Goal: Information Seeking & Learning: Find specific page/section

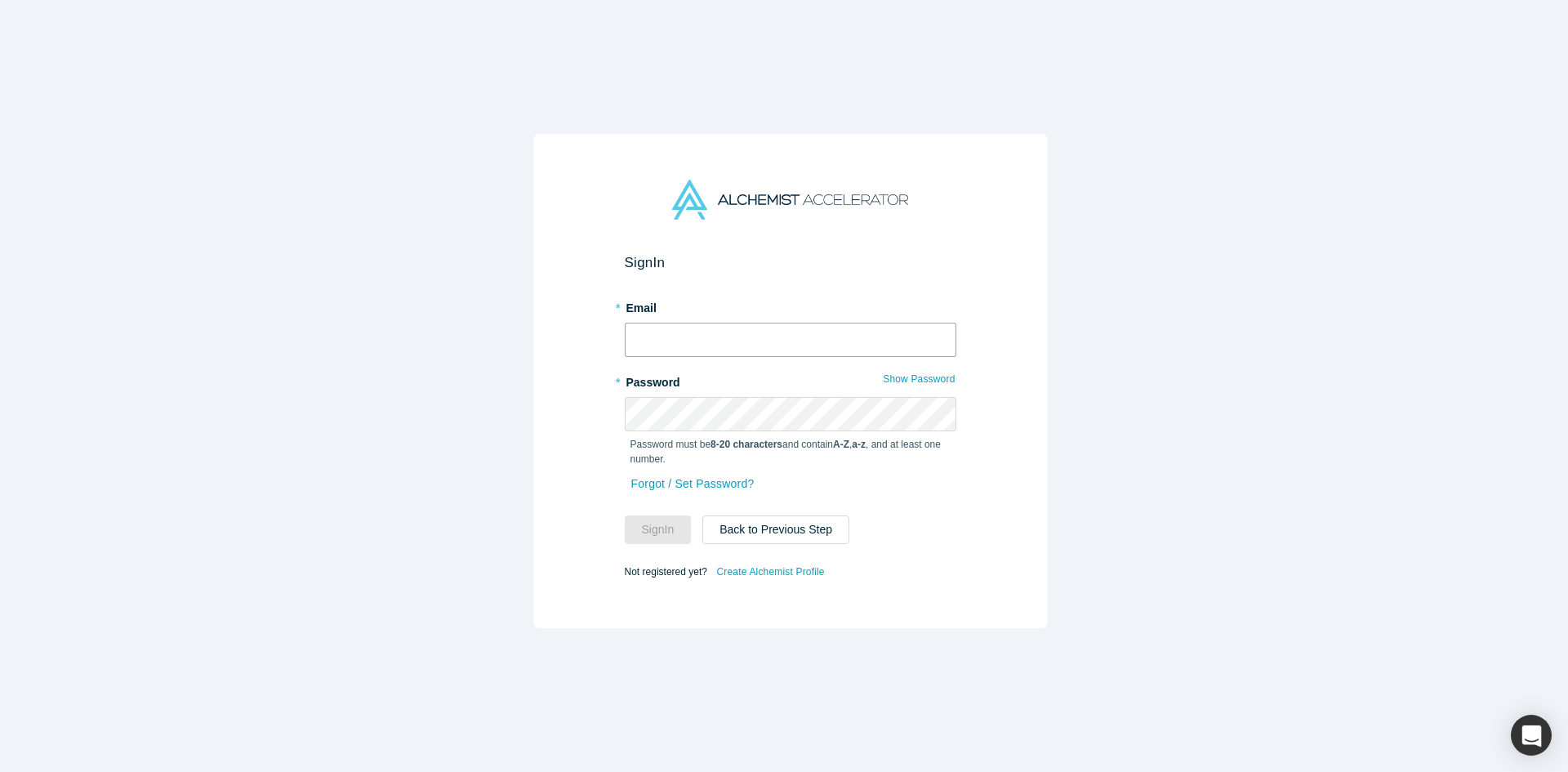
click at [784, 335] on input "text" at bounding box center [791, 339] width 332 height 34
type input "[EMAIL_ADDRESS][DOMAIN_NAME]"
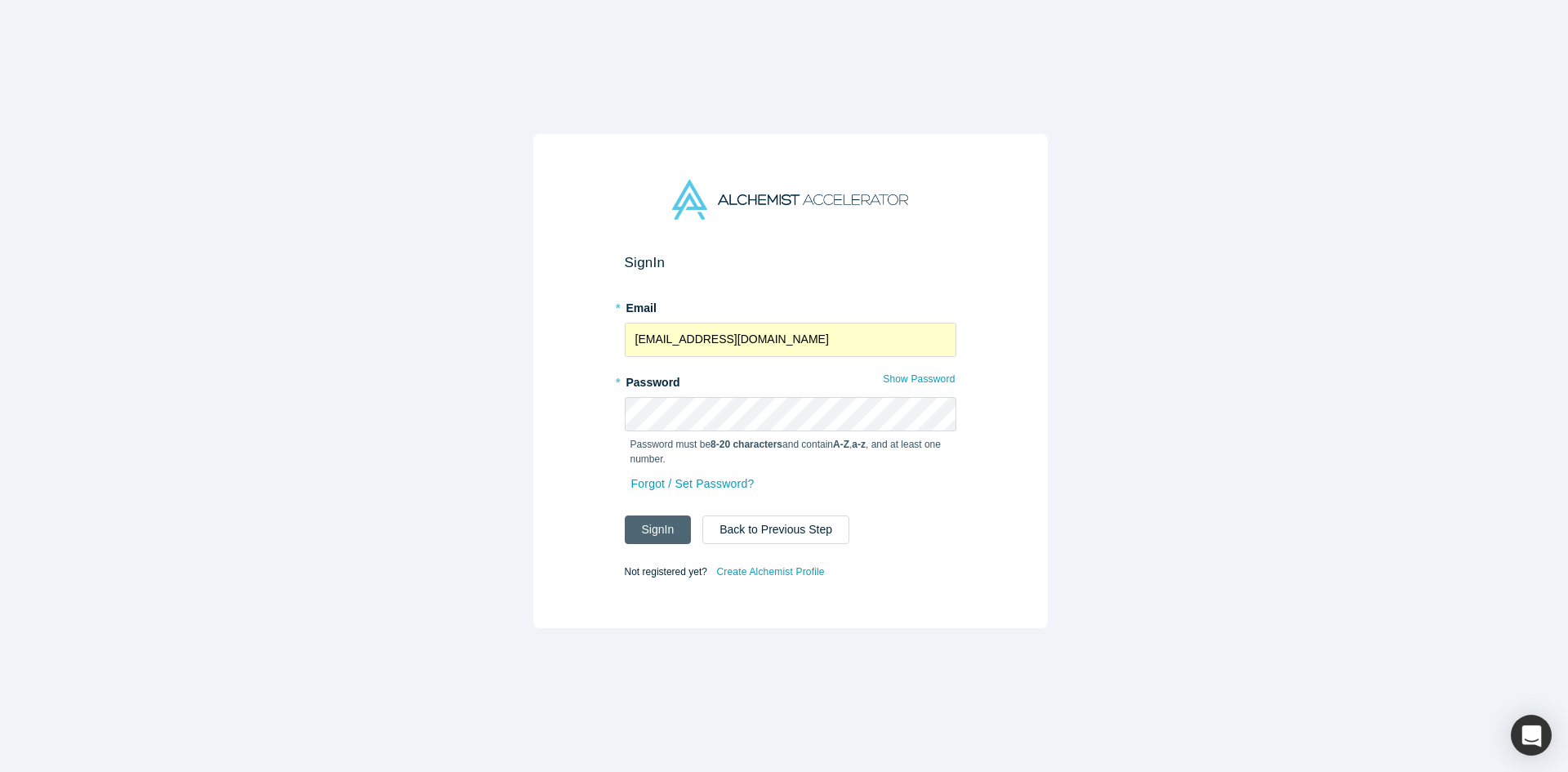
click at [674, 516] on button "Sign In" at bounding box center [658, 530] width 67 height 28
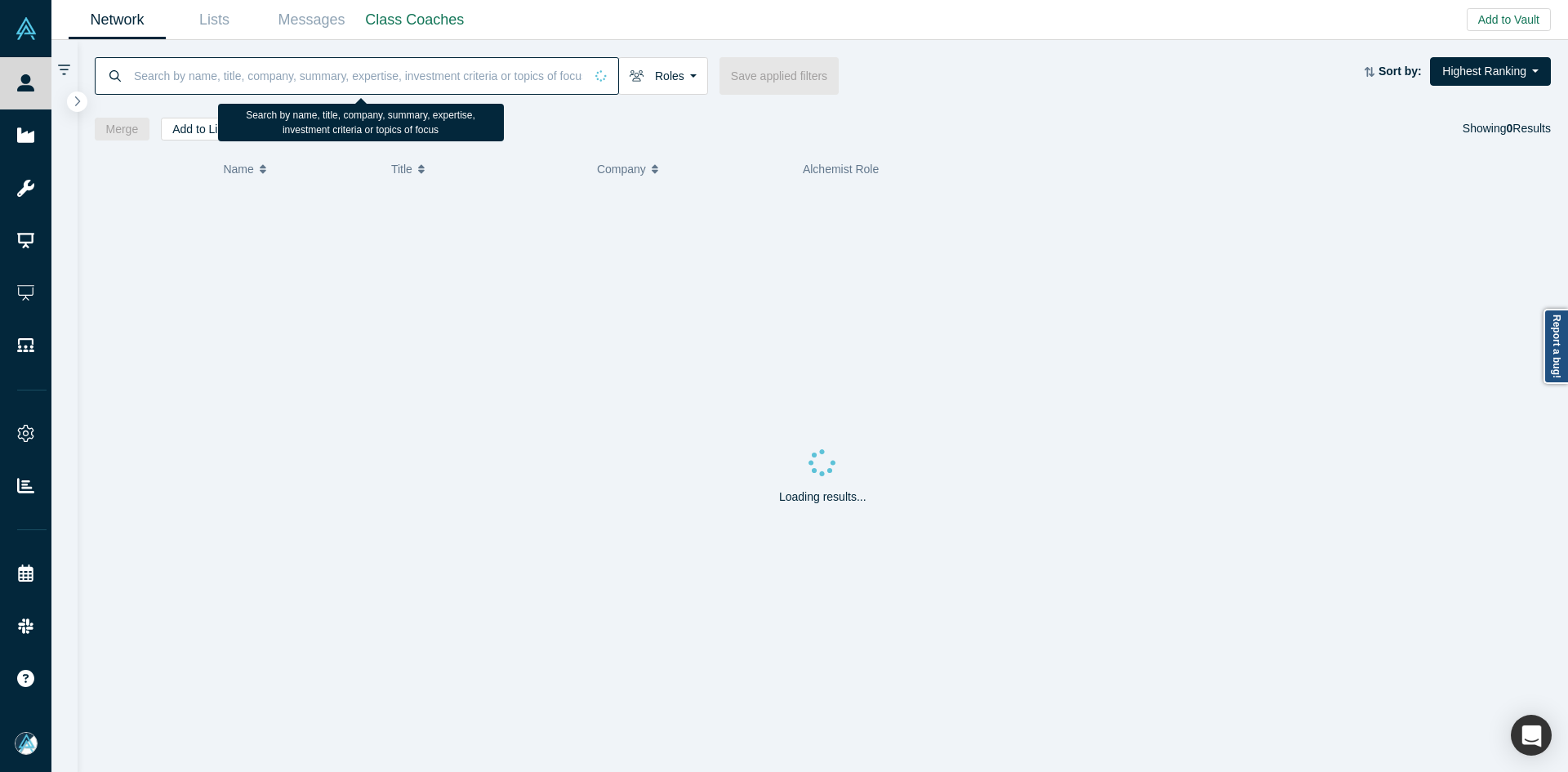
click at [375, 85] on input at bounding box center [358, 75] width 452 height 38
paste input "[PERSON_NAME]"
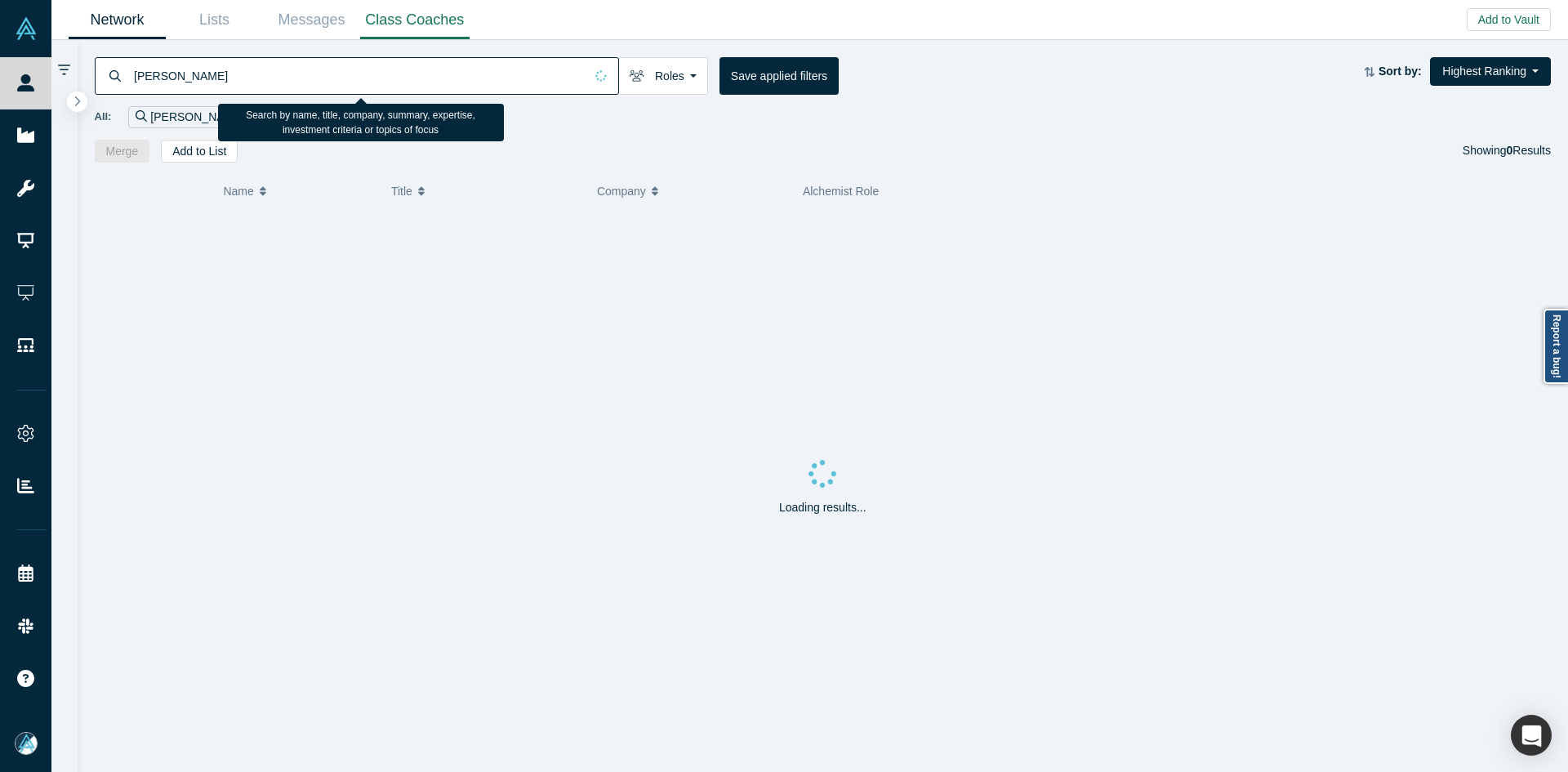
type input "[PERSON_NAME]"
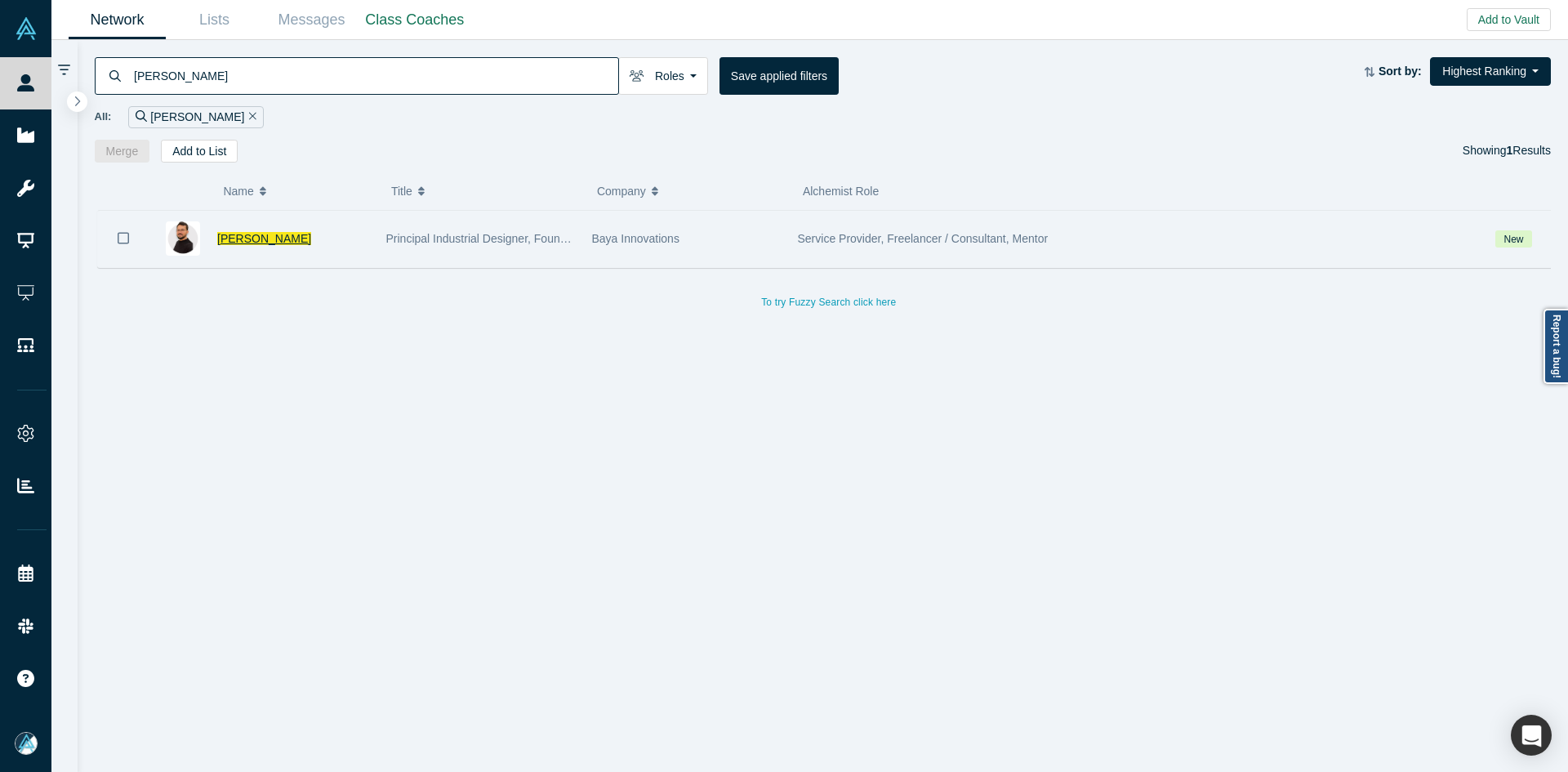
click at [264, 240] on span "[PERSON_NAME]" at bounding box center [264, 239] width 94 height 13
click at [264, 240] on div "Network Lists Messages Class Coaches Add to Vault Invite/Remind Contacts Invite…" at bounding box center [809, 386] width 1517 height 772
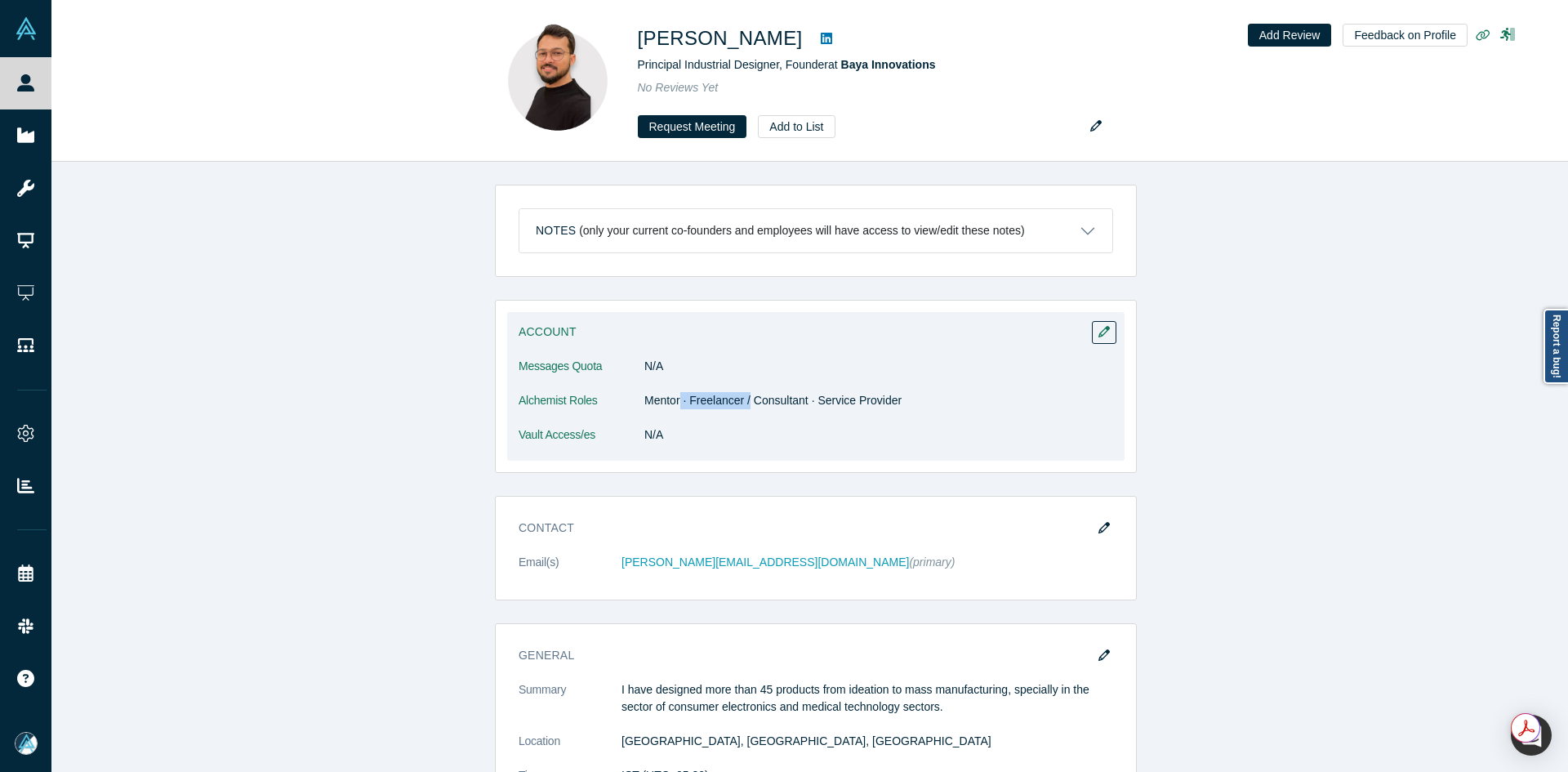
drag, startPoint x: 675, startPoint y: 388, endPoint x: 767, endPoint y: 402, distance: 93.1
click at [767, 402] on dl "Messages Quota N/A Alchemist Roles Mentor · Freelancer / Consultant · Service P…" at bounding box center [815, 409] width 595 height 103
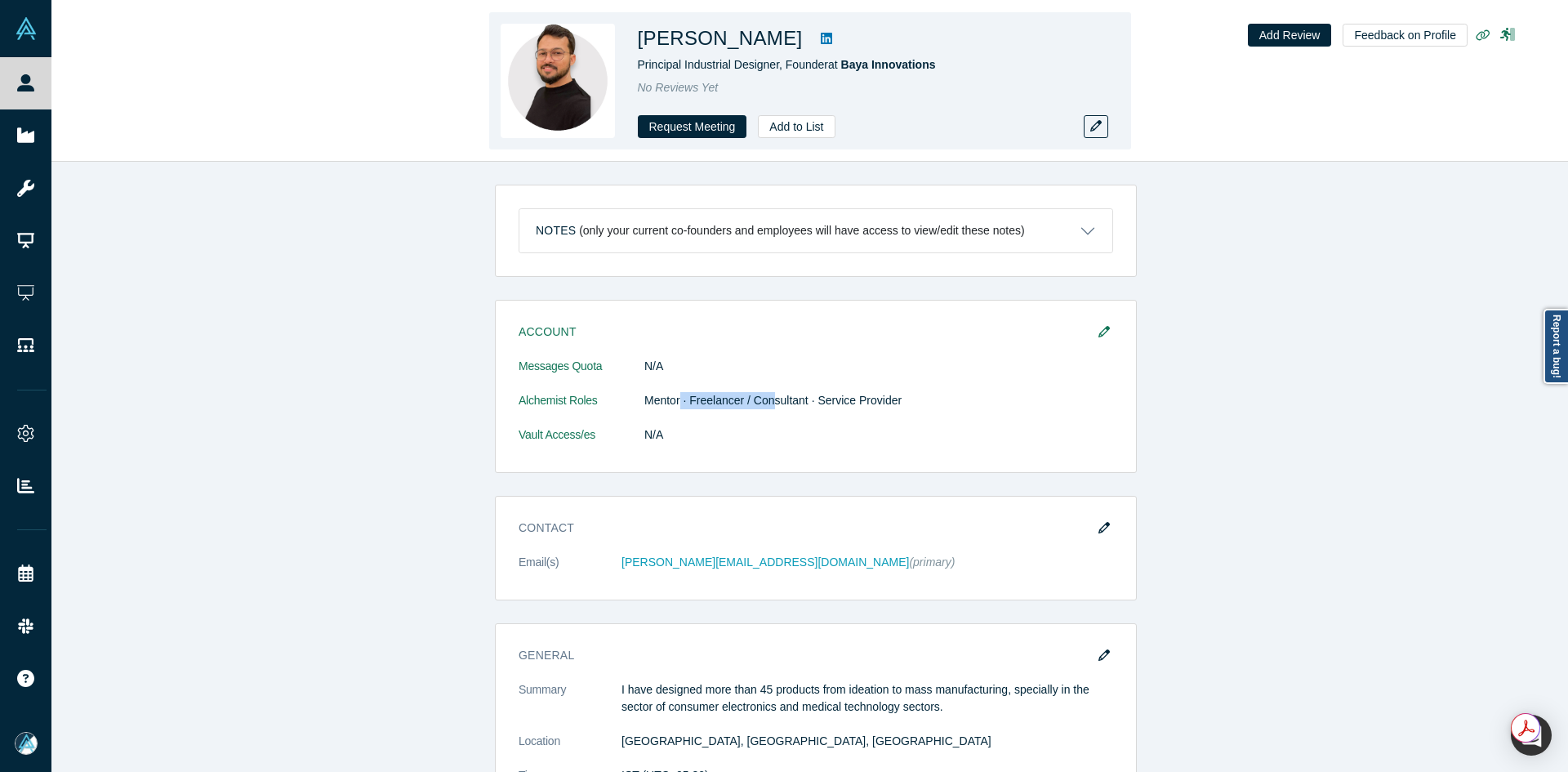
click at [821, 41] on icon at bounding box center [827, 38] width 12 height 13
copy h1 "[PERSON_NAME]"
drag, startPoint x: 773, startPoint y: 41, endPoint x: 644, endPoint y: 39, distance: 129.0
click at [644, 39] on h1 "[PERSON_NAME]" at bounding box center [720, 38] width 165 height 29
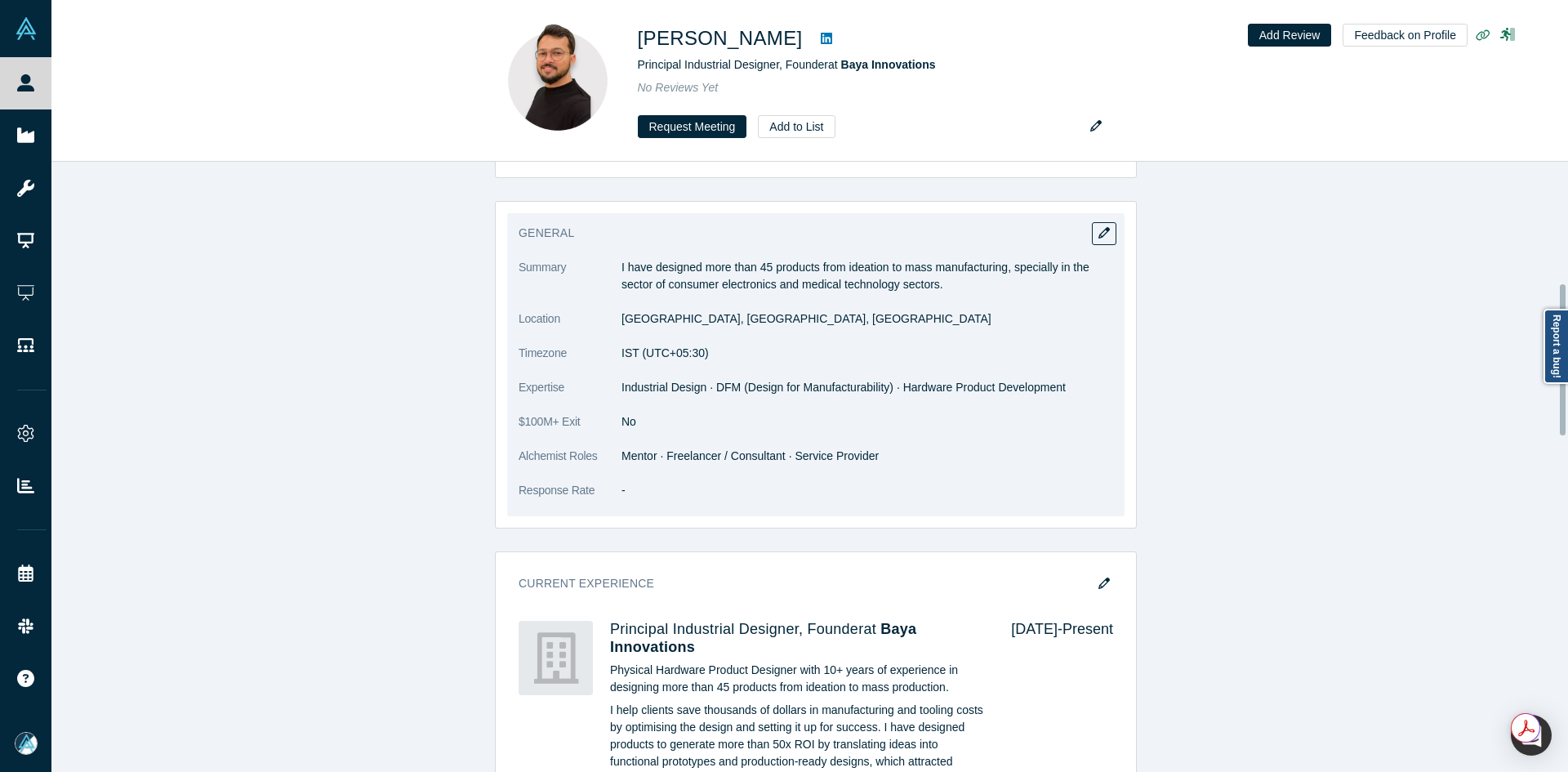
scroll to position [490, 0]
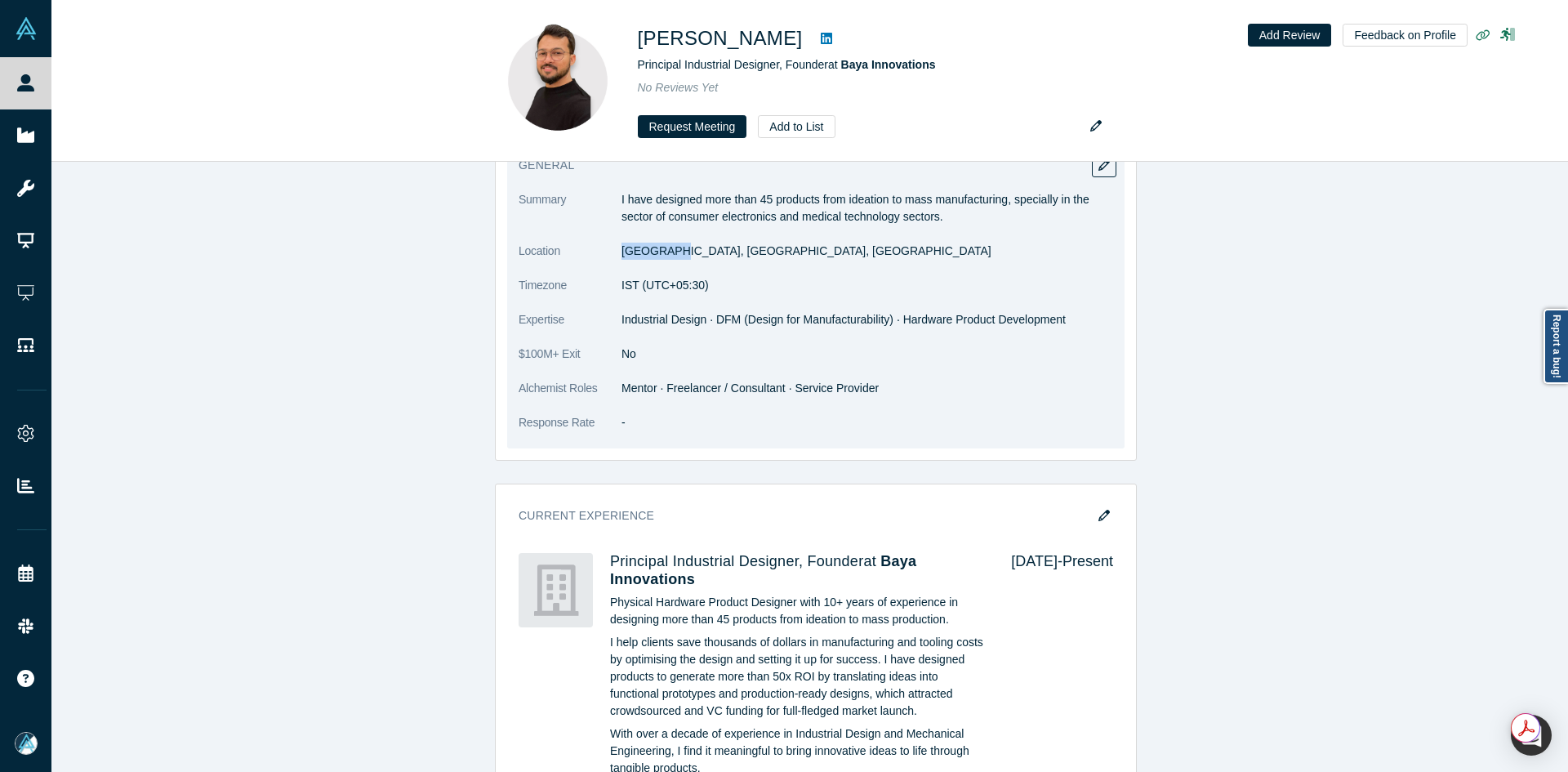
copy dd "[GEOGRAPHIC_DATA]"
drag, startPoint x: 675, startPoint y: 253, endPoint x: 616, endPoint y: 250, distance: 59.1
click at [622, 250] on dd "[GEOGRAPHIC_DATA], [GEOGRAPHIC_DATA], [GEOGRAPHIC_DATA]" at bounding box center [867, 251] width 492 height 17
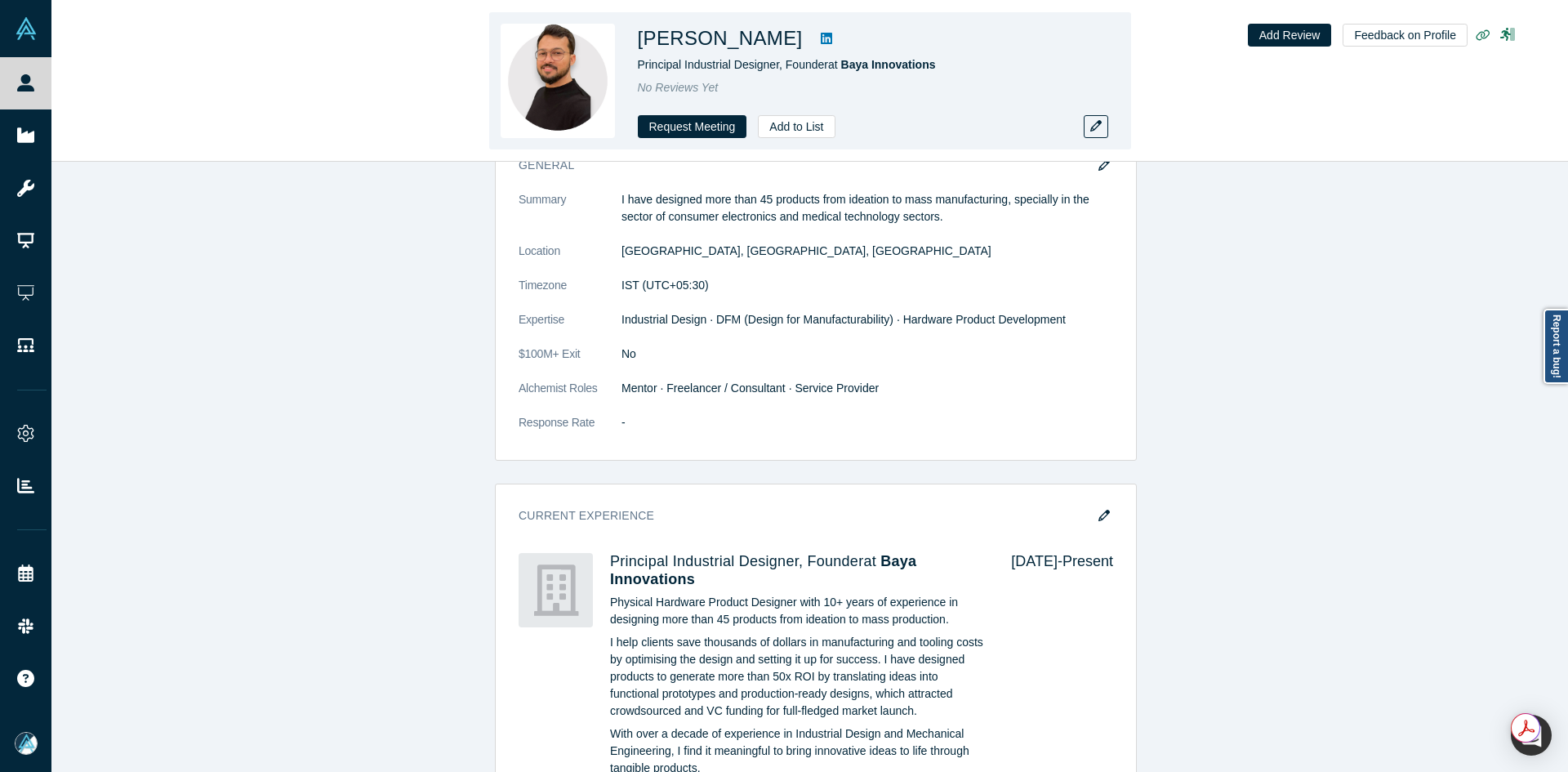
click at [726, 38] on h1 "[PERSON_NAME]" at bounding box center [720, 38] width 165 height 29
copy div "[PERSON_NAME]"
click at [746, 38] on h1 "[PERSON_NAME]" at bounding box center [720, 38] width 165 height 29
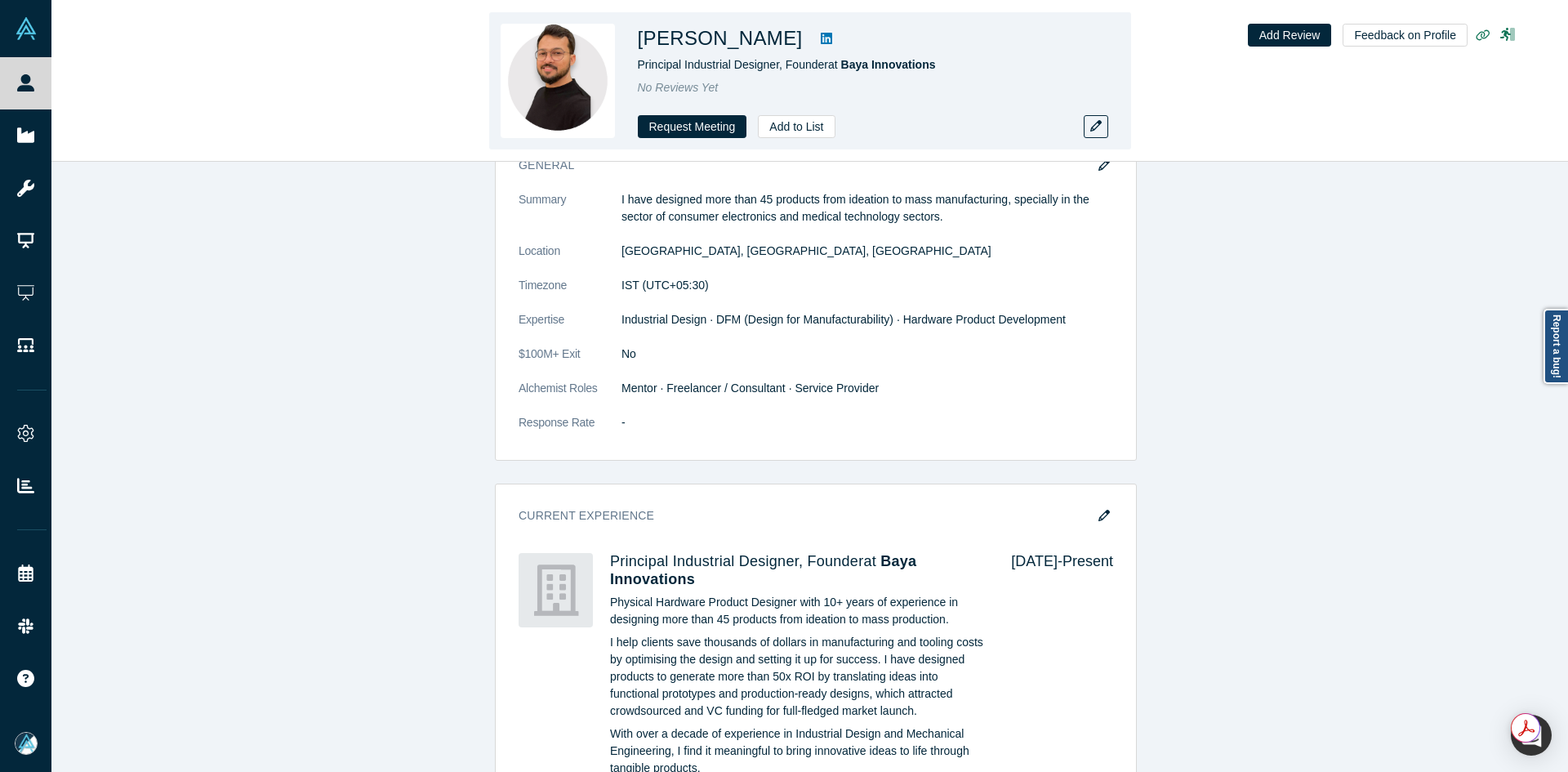
copy h1 "[PERSON_NAME]"
drag, startPoint x: 774, startPoint y: 40, endPoint x: 641, endPoint y: 38, distance: 133.0
click at [641, 38] on h1 "[PERSON_NAME]" at bounding box center [720, 38] width 165 height 29
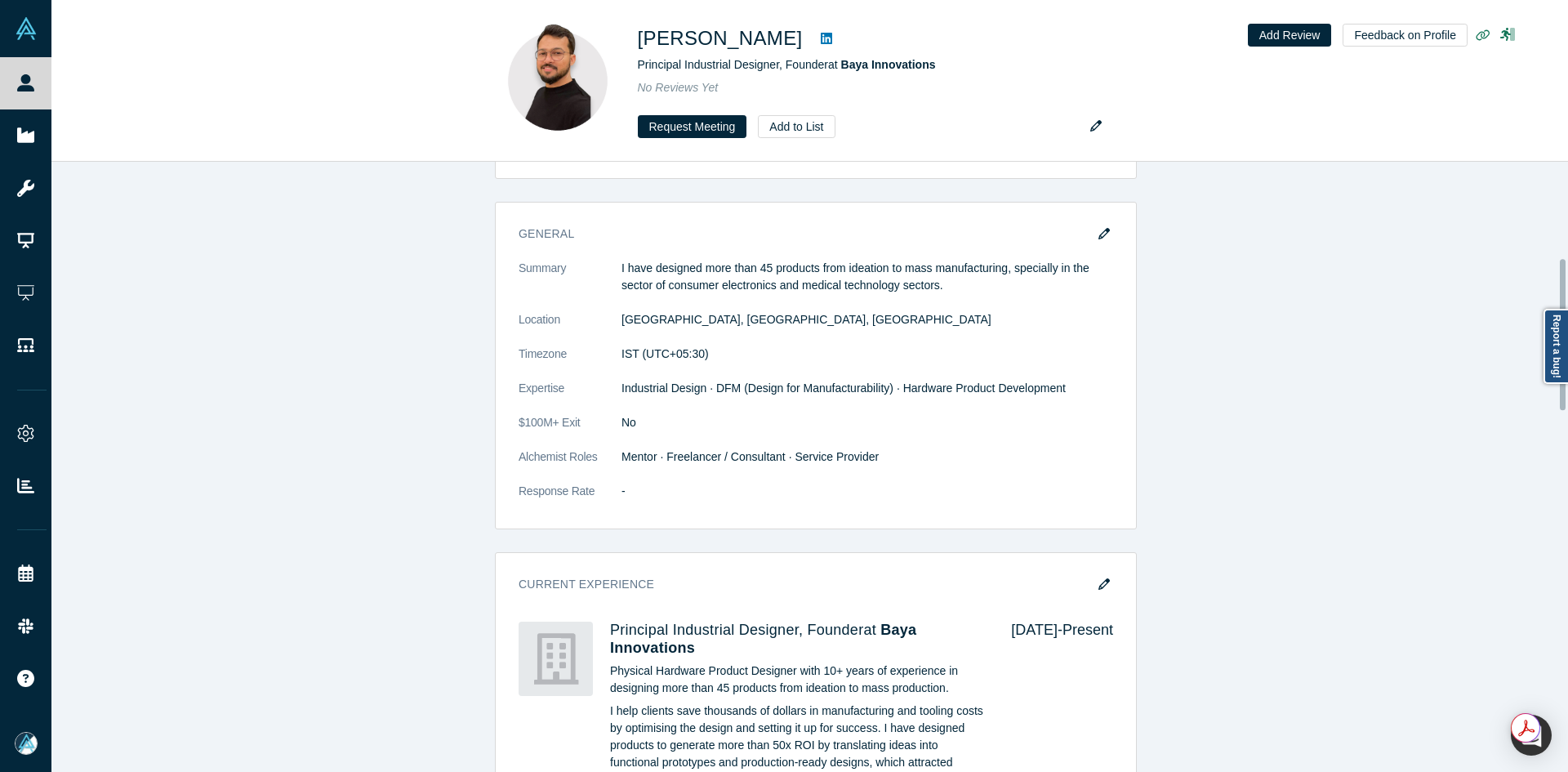
scroll to position [0, 0]
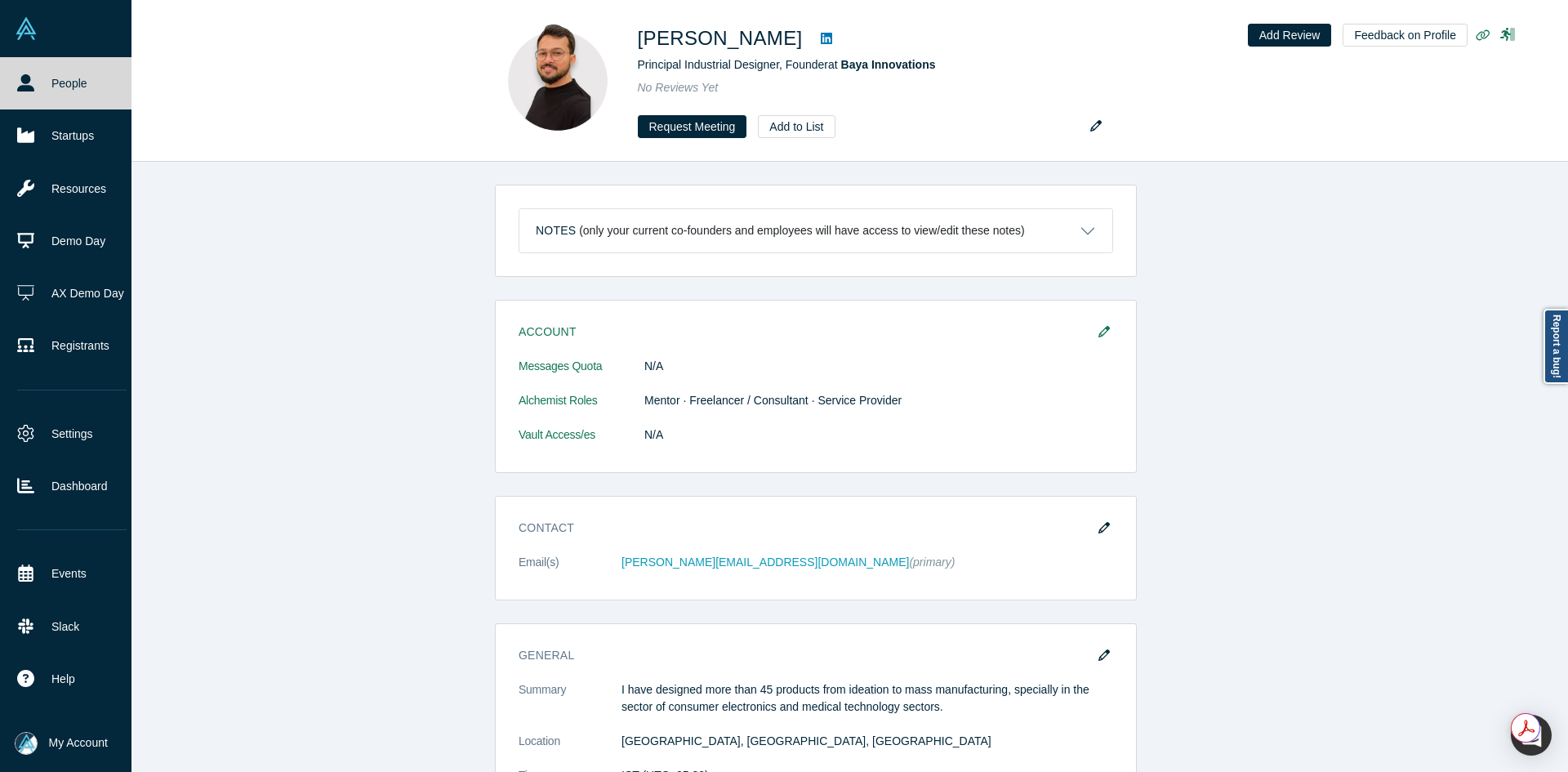
click at [17, 88] on icon at bounding box center [26, 83] width 17 height 17
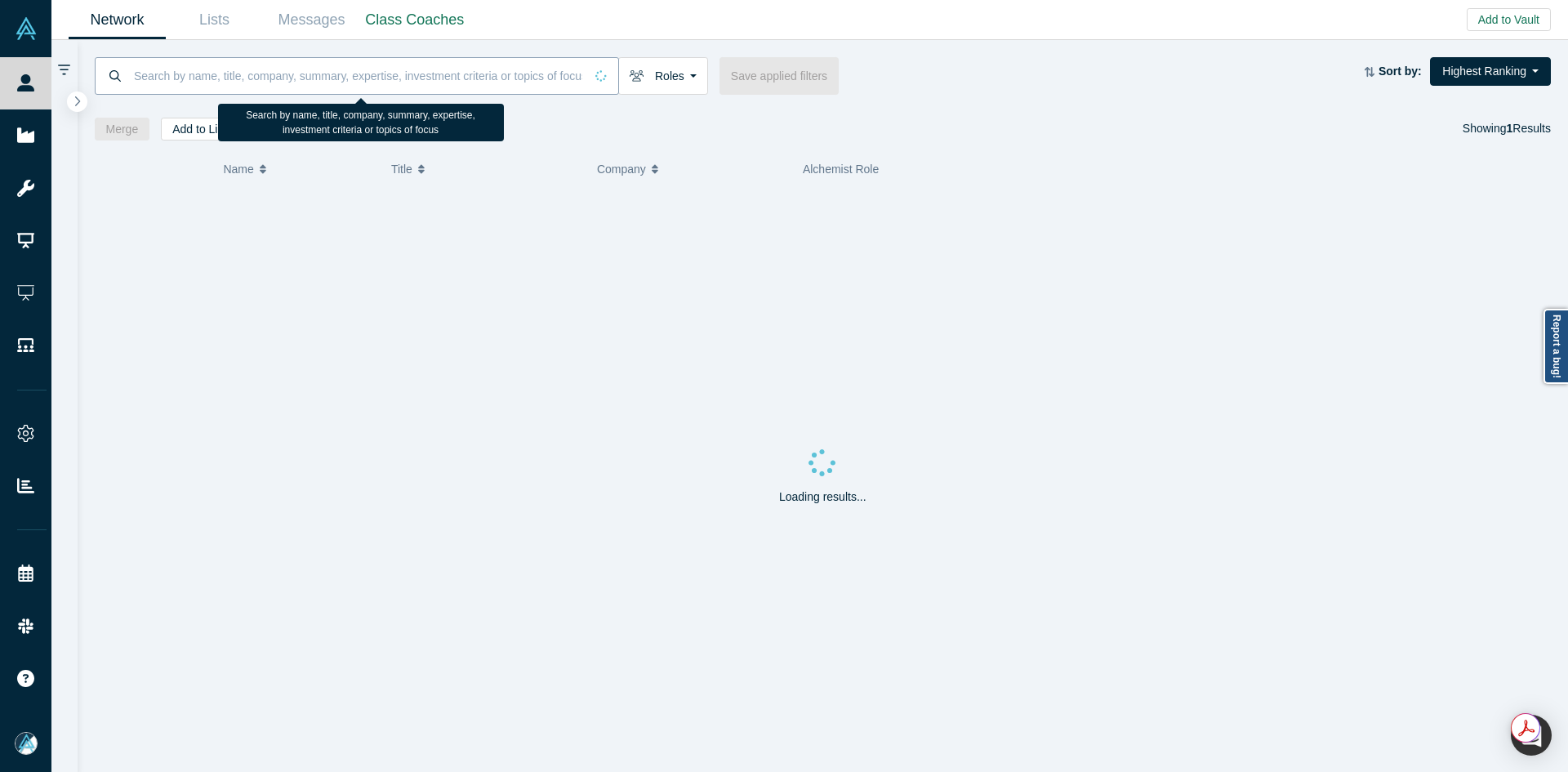
click at [484, 84] on input at bounding box center [358, 75] width 452 height 38
paste input "[PERSON_NAME]"
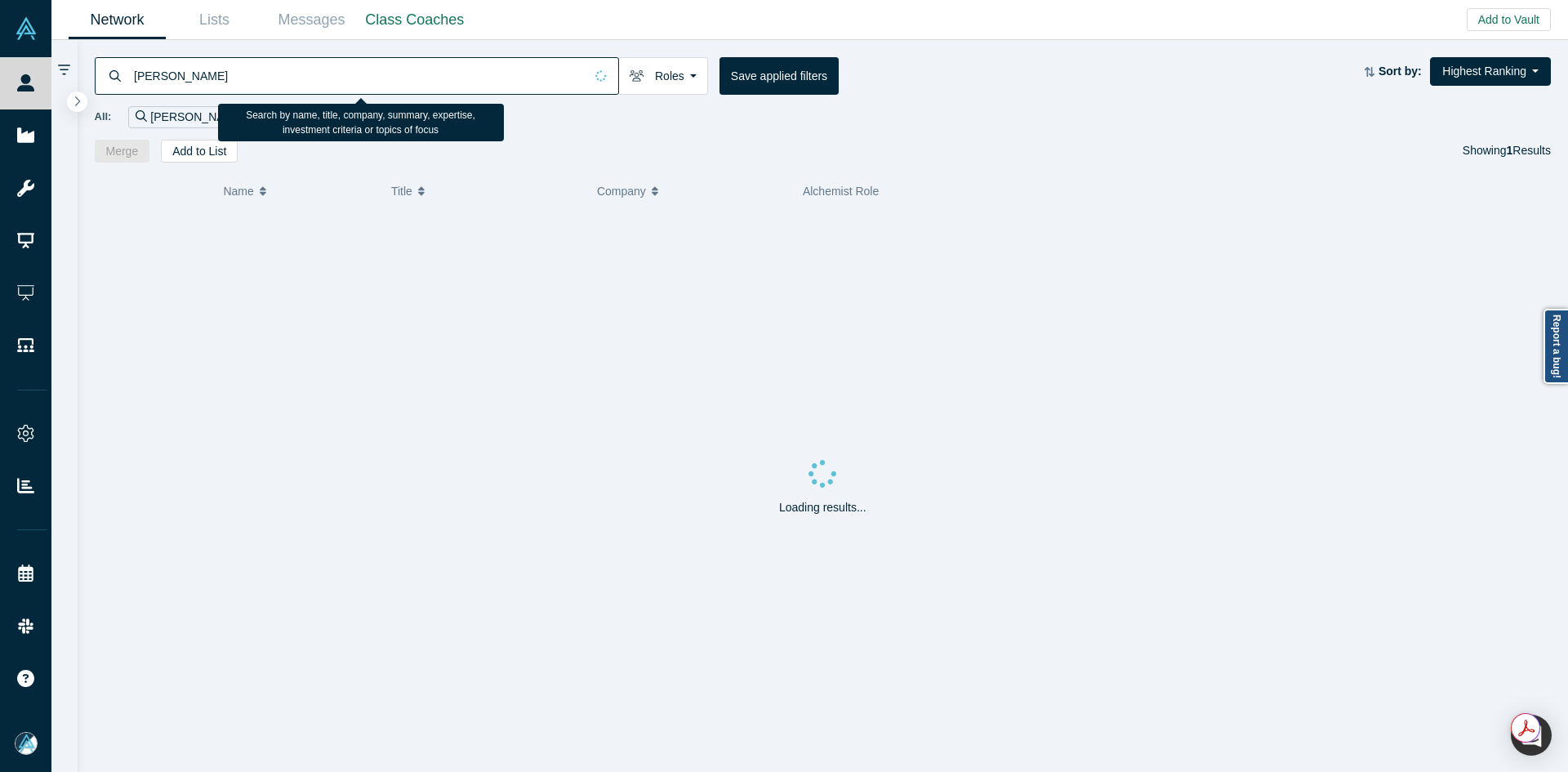
type input "[PERSON_NAME]"
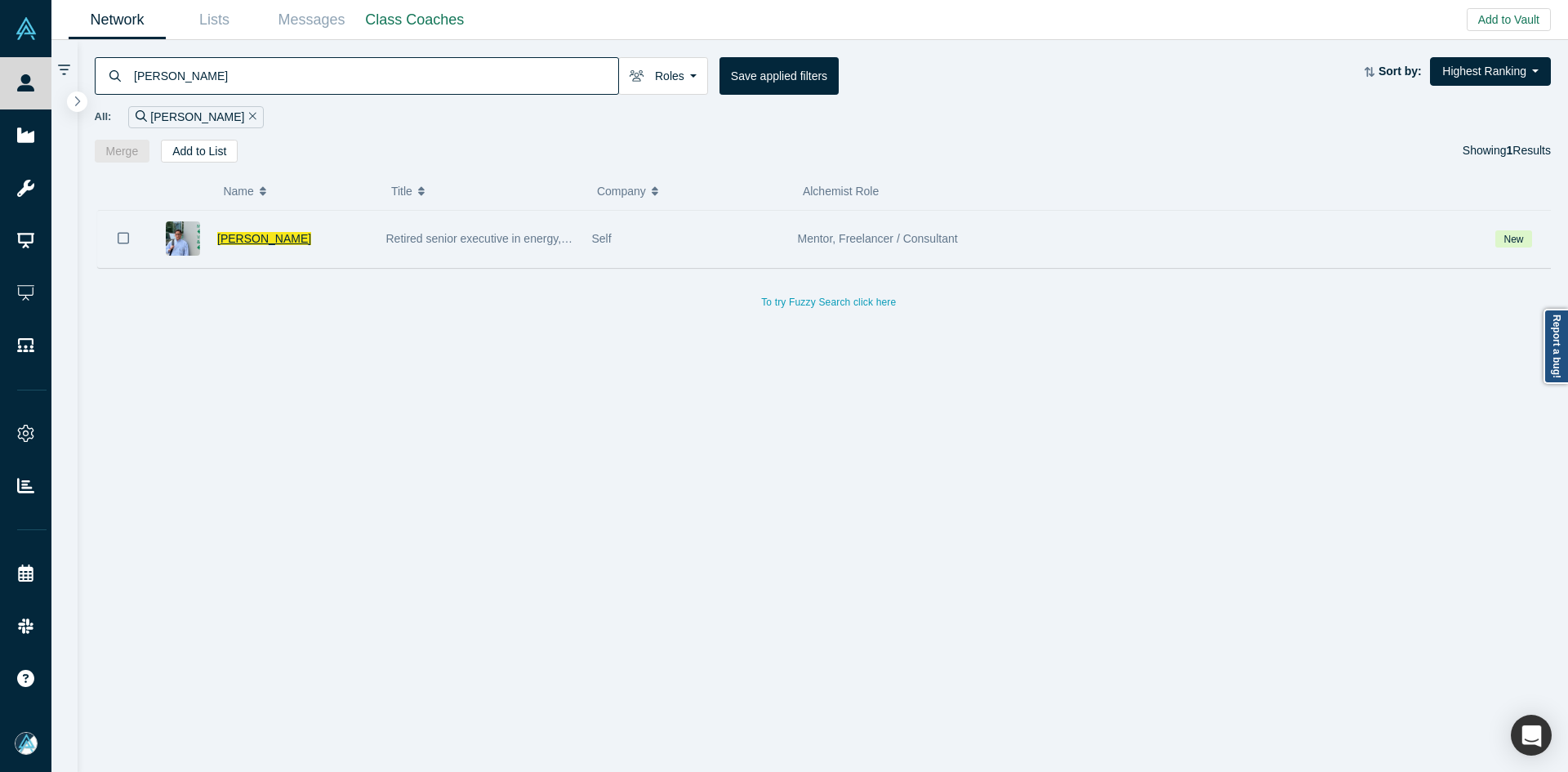
click at [275, 242] on span "[PERSON_NAME]" at bounding box center [264, 239] width 94 height 13
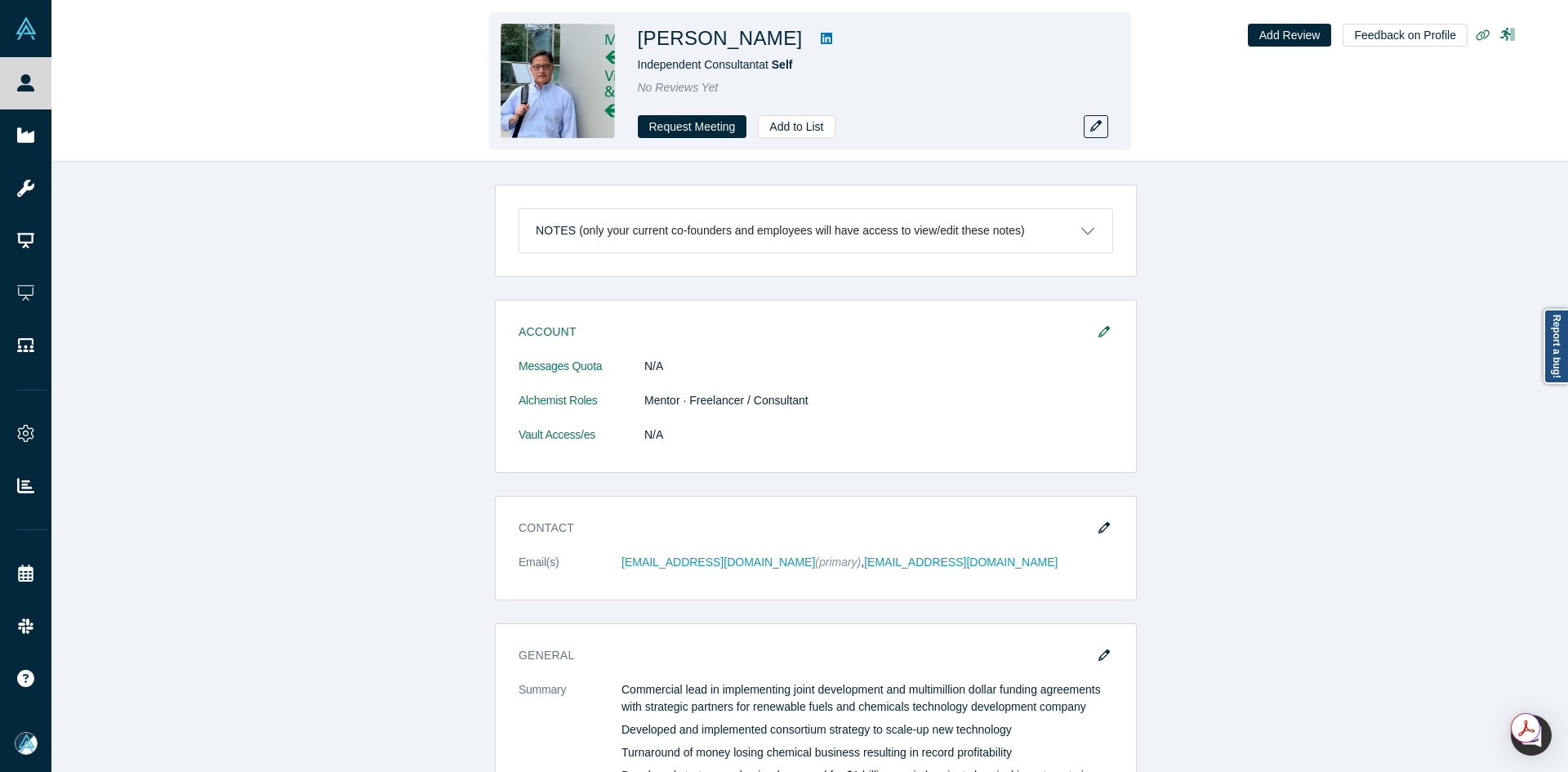
click at [814, 41] on link at bounding box center [827, 38] width 25 height 20
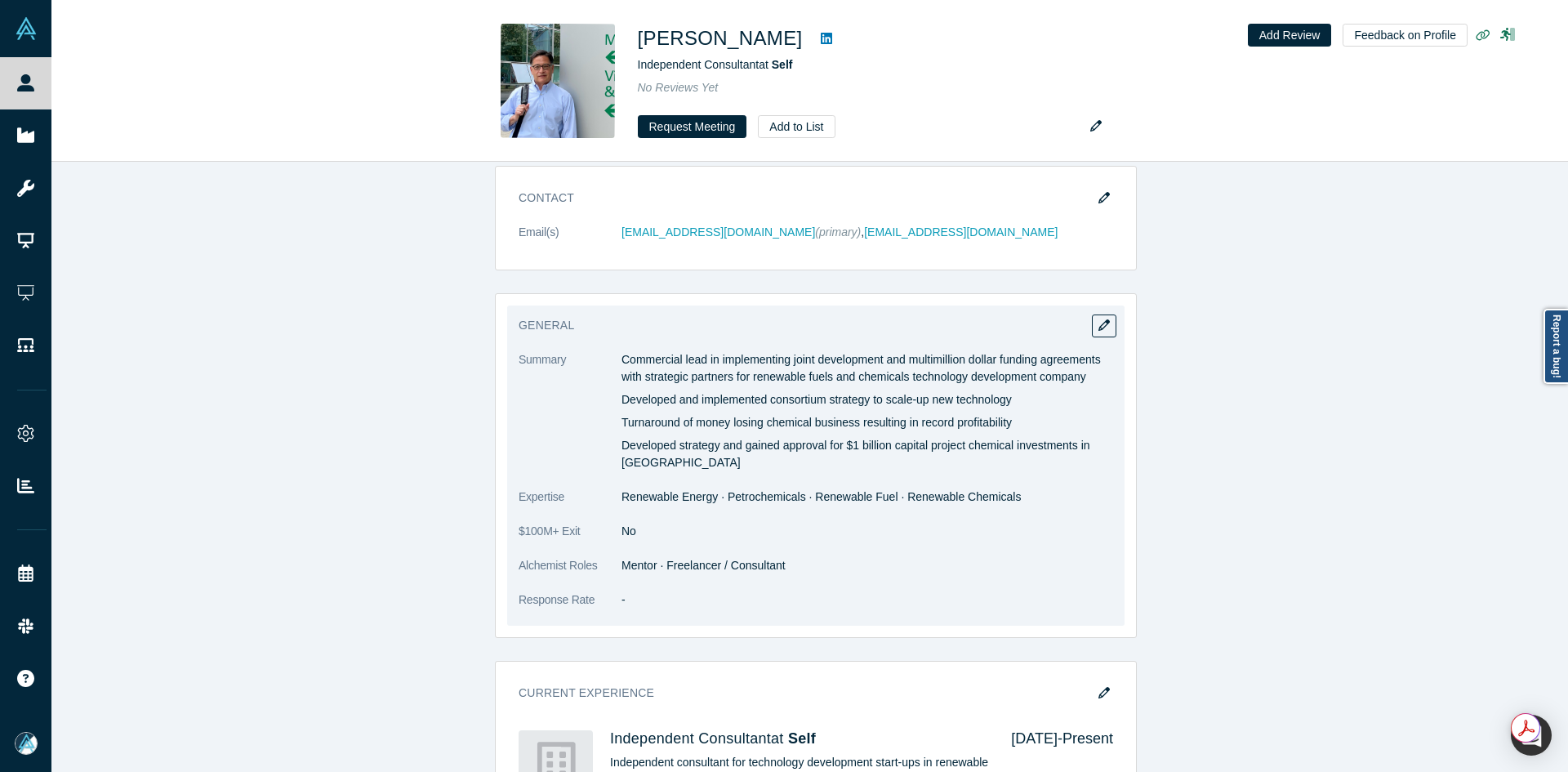
scroll to position [163, 0]
